Goal: Information Seeking & Learning: Learn about a topic

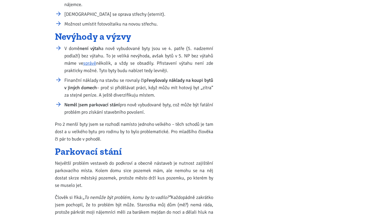
scroll to position [322, 0]
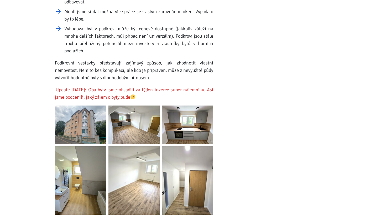
scroll to position [765, 0]
click at [78, 111] on img at bounding box center [80, 124] width 51 height 38
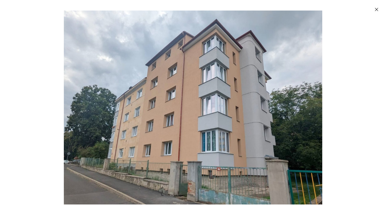
click at [377, 9] on icon "Zavřít" at bounding box center [376, 9] width 5 height 5
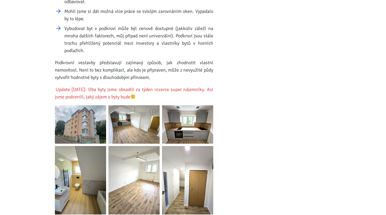
click at [149, 122] on img at bounding box center [134, 124] width 51 height 38
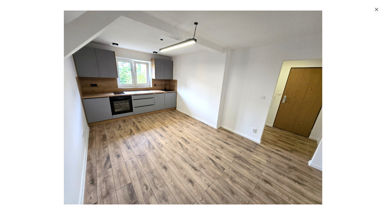
click at [377, 10] on icon "Zavřít" at bounding box center [376, 9] width 5 height 5
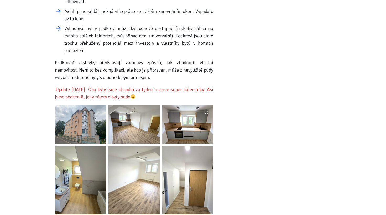
click at [194, 124] on img at bounding box center [187, 124] width 51 height 38
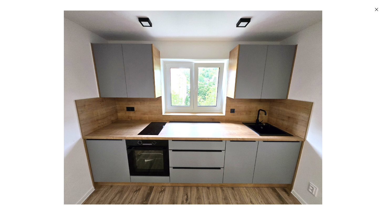
click at [373, 12] on button "Zavřít" at bounding box center [377, 9] width 11 height 11
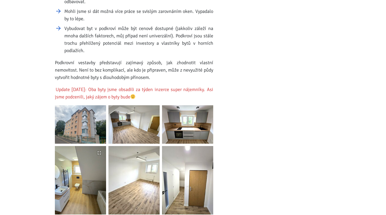
click at [106, 170] on img at bounding box center [80, 180] width 51 height 68
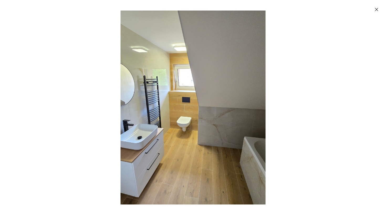
click at [377, 9] on icon "Zavřít" at bounding box center [376, 9] width 5 height 5
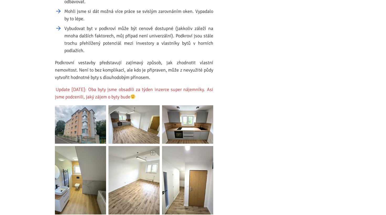
click at [150, 170] on img at bounding box center [134, 180] width 51 height 68
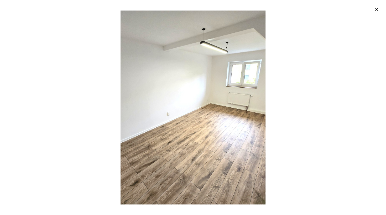
click at [376, 11] on icon "Zavřít" at bounding box center [376, 9] width 5 height 5
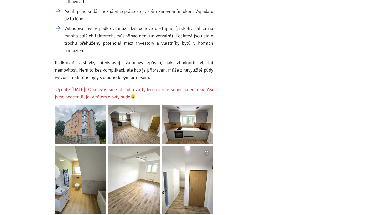
click at [194, 197] on img at bounding box center [187, 180] width 51 height 68
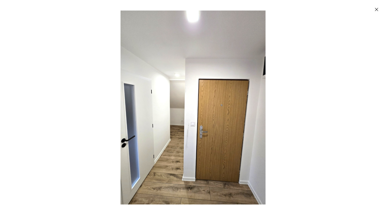
click at [376, 9] on icon "Zavřít" at bounding box center [376, 9] width 3 height 3
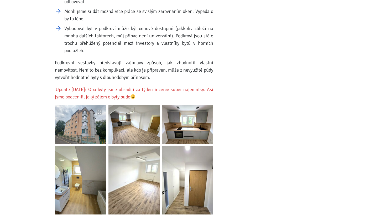
click at [95, 110] on img at bounding box center [80, 124] width 51 height 38
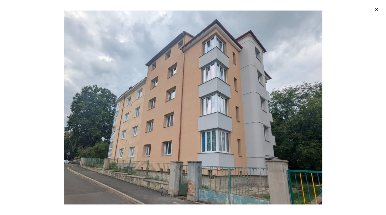
click at [377, 9] on icon "Zavřít" at bounding box center [376, 9] width 5 height 5
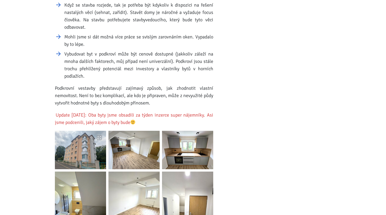
scroll to position [739, 0]
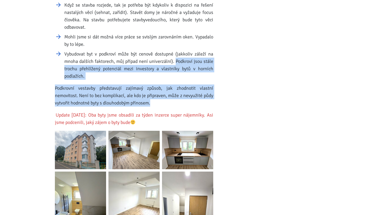
drag, startPoint x: 176, startPoint y: 53, endPoint x: 160, endPoint y: 96, distance: 45.2
copy div "Podkroví jsou stále trochu přehlížený potenciál mezi investory a vlastníky bytů…"
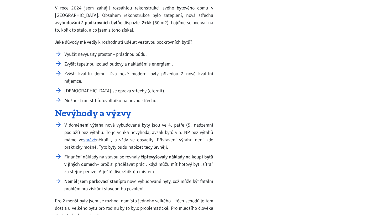
scroll to position [244, 0]
drag, startPoint x: 65, startPoint y: 123, endPoint x: 101, endPoint y: 124, distance: 36.3
click at [101, 124] on li "V domě není výtah a nově vybudované byty jsou ve 4. patře (5. nadzemní podlaží)…" at bounding box center [138, 135] width 149 height 29
copy li "V domě není výta"
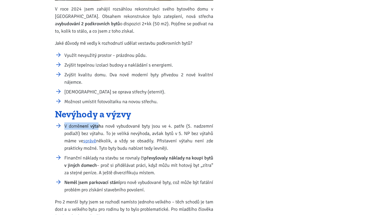
scroll to position [242, 0]
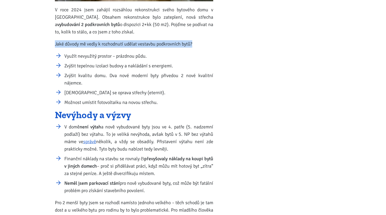
drag, startPoint x: 196, startPoint y: 44, endPoint x: 50, endPoint y: 43, distance: 146.1
copy p "Jaké důvody mě vedly k rozhodnutí udělat vestavbu podkrovních bytů?"
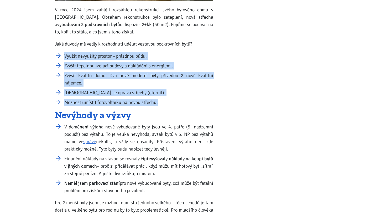
drag, startPoint x: 162, startPoint y: 101, endPoint x: 48, endPoint y: 49, distance: 125.1
copy ul "Využít nevyužitý prostor – prázdnou půdu. Zvýšit tepelnou izolaci budovy a nakl…"
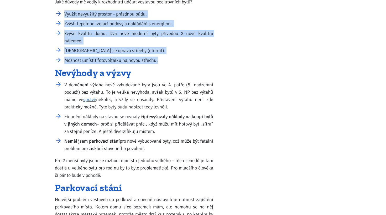
scroll to position [285, 0]
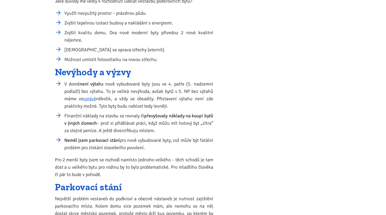
click at [106, 168] on p "Pro 2 menší byty jsem se rozhodl namísto jednoho velkého – těch schodů je tam d…" at bounding box center [134, 167] width 158 height 22
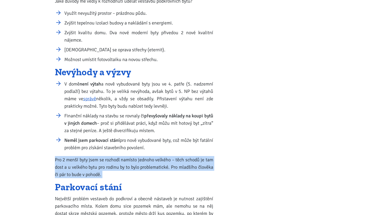
click at [106, 168] on p "Pro 2 menší byty jsem se rozhodl namísto jednoho velkého – těch schodů je tam d…" at bounding box center [134, 167] width 158 height 22
copy div "Pro 2 menší byty jsem se rozhodl namísto jednoho velkého – těch schodů je tam d…"
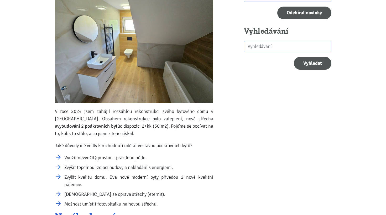
scroll to position [142, 0]
